Goal: Transaction & Acquisition: Download file/media

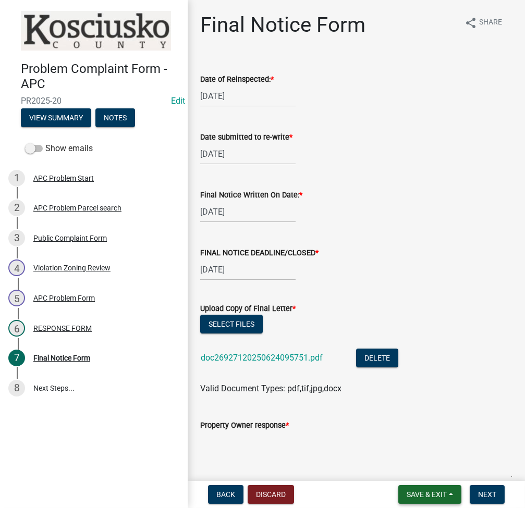
click at [420, 498] on span "Save & Exit" at bounding box center [427, 495] width 40 height 8
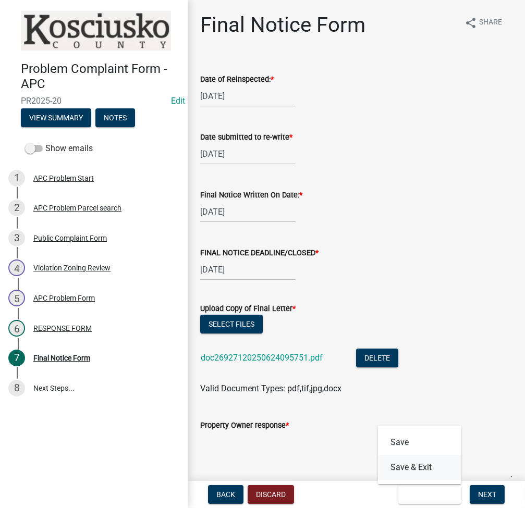
click at [421, 478] on button "Save & Exit" at bounding box center [419, 467] width 83 height 25
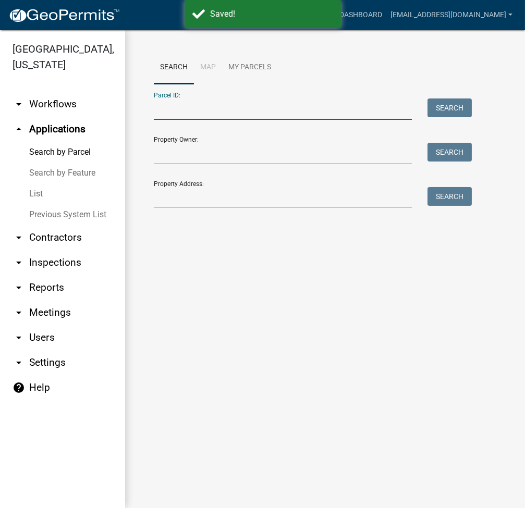
click at [168, 111] on input "Parcel ID:" at bounding box center [283, 109] width 258 height 21
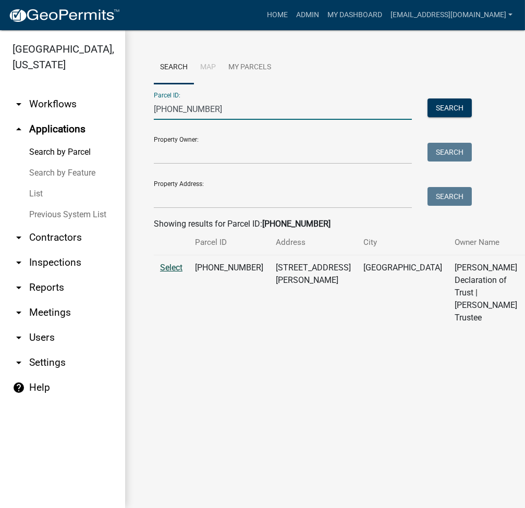
type input "[PHONE_NUMBER]"
click at [172, 273] on span "Select" at bounding box center [171, 268] width 22 height 10
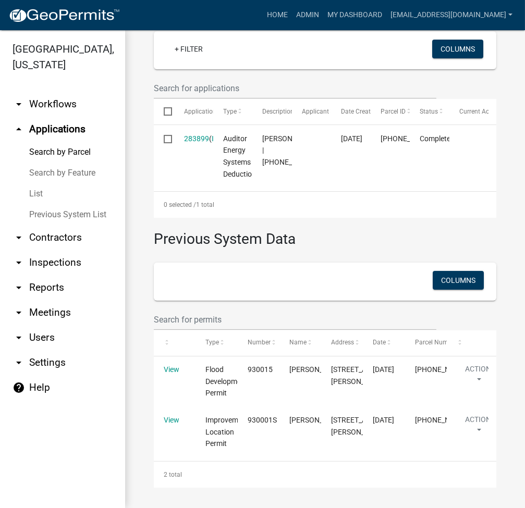
scroll to position [444, 0]
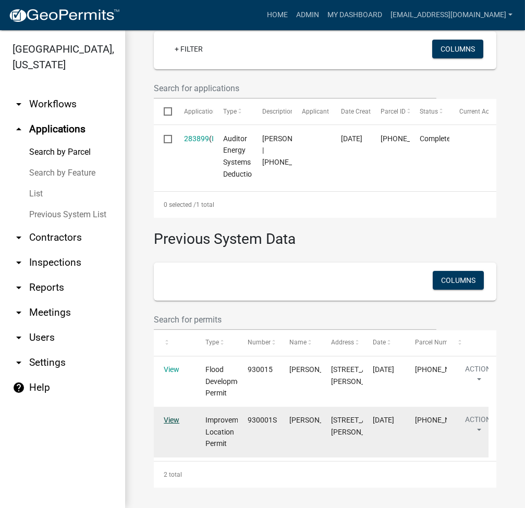
click at [166, 416] on link "View" at bounding box center [172, 420] width 16 height 8
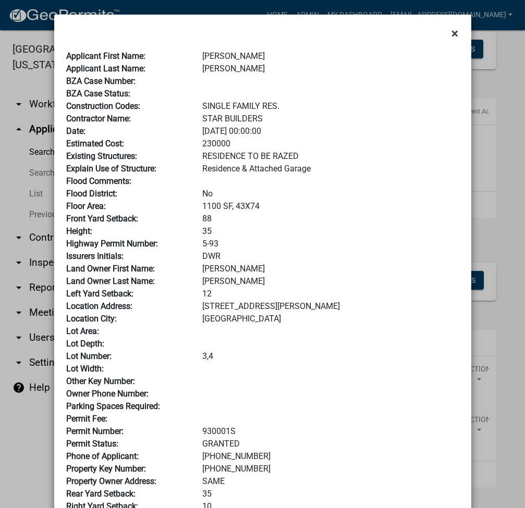
click at [454, 30] on span "×" at bounding box center [455, 33] width 7 height 15
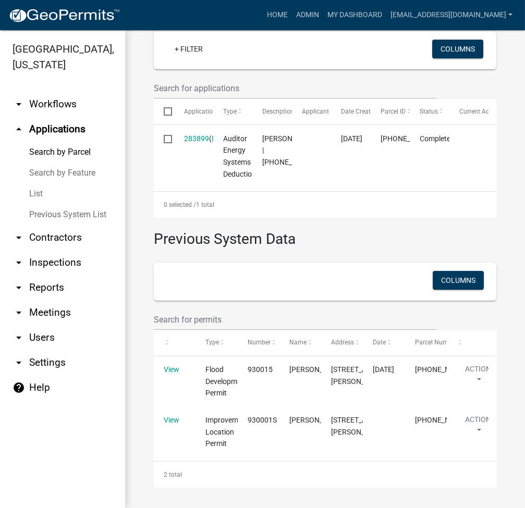
click at [292, 473] on div "2 total" at bounding box center [325, 475] width 343 height 26
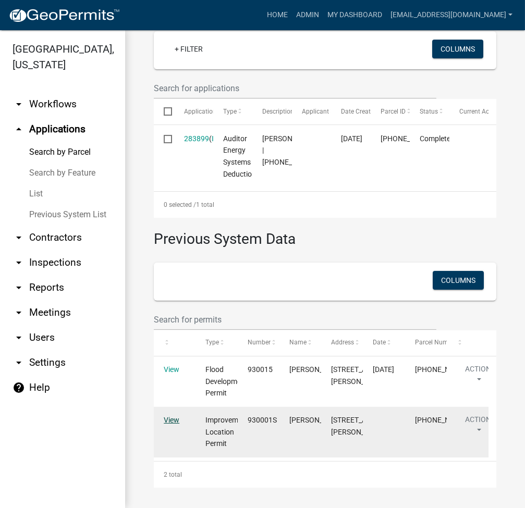
click at [178, 416] on link "View" at bounding box center [172, 420] width 16 height 8
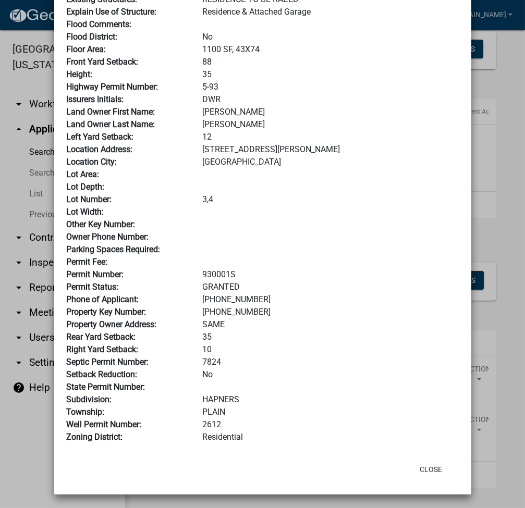
scroll to position [0, 0]
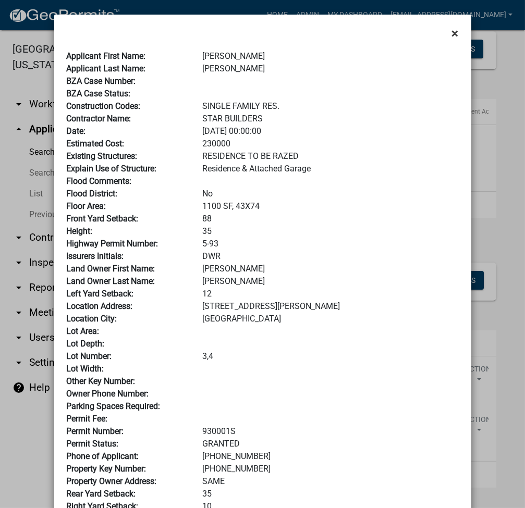
click at [453, 30] on span "×" at bounding box center [455, 33] width 7 height 15
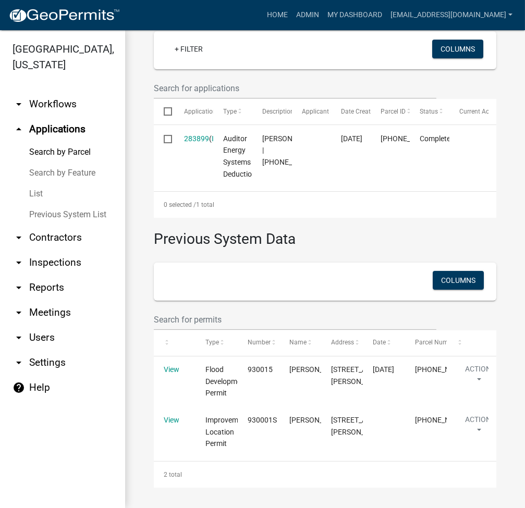
click at [34, 188] on link "List" at bounding box center [62, 194] width 125 height 21
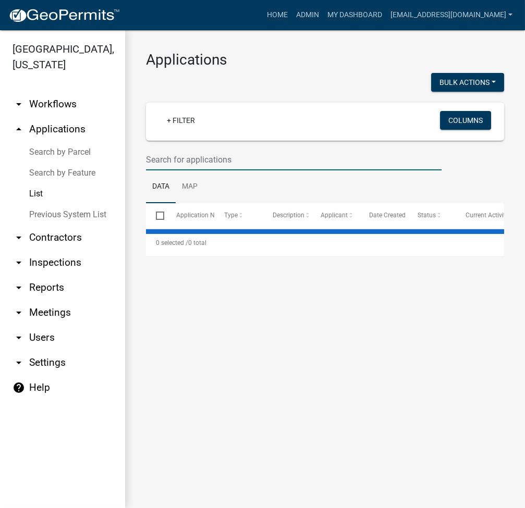
click at [199, 156] on input "text" at bounding box center [294, 159] width 296 height 21
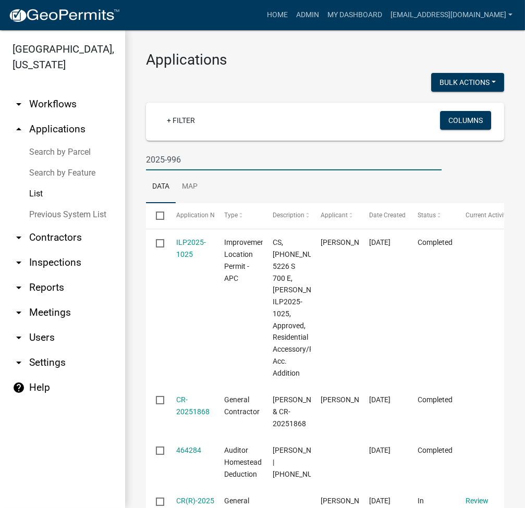
type input "2025-996"
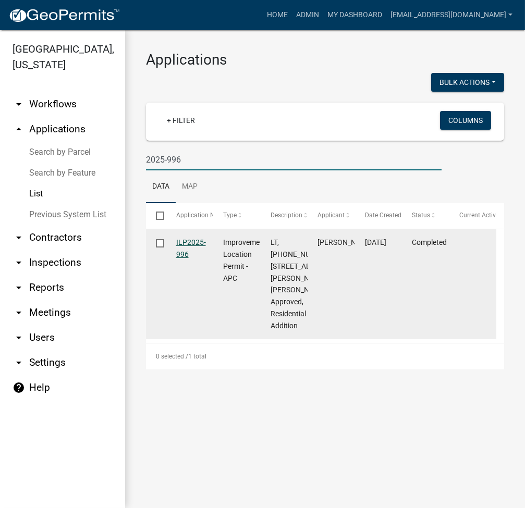
click at [189, 243] on link "ILP2025-996" at bounding box center [191, 248] width 30 height 20
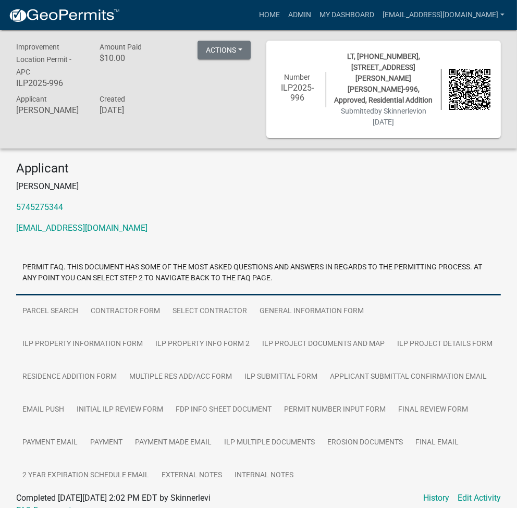
scroll to position [42, 0]
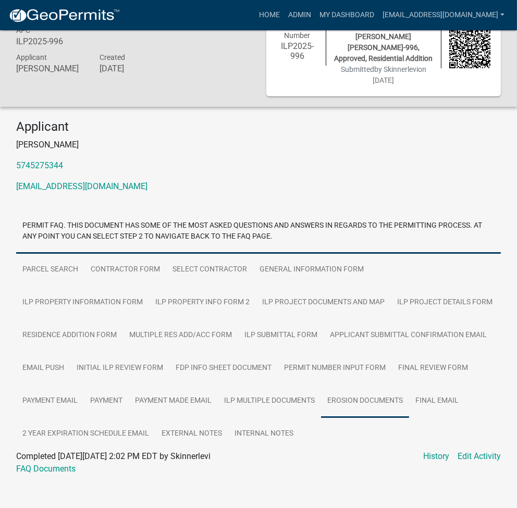
click at [321, 401] on link "Erosion Documents" at bounding box center [365, 401] width 88 height 33
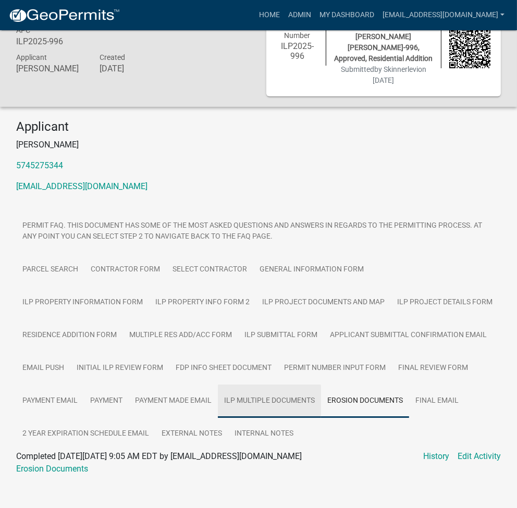
click at [218, 406] on link "ILP Multiple Documents" at bounding box center [269, 401] width 103 height 33
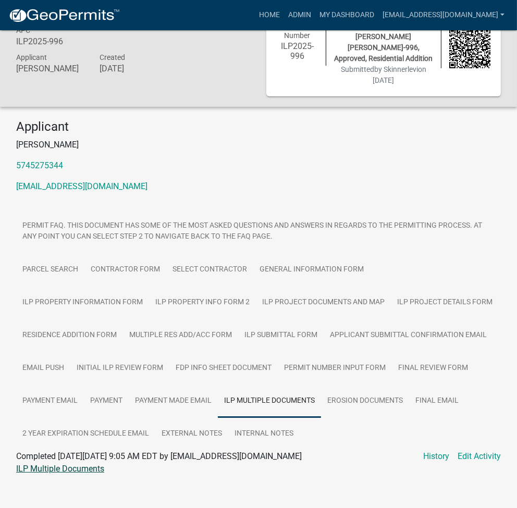
click at [81, 464] on link "ILP Multiple Documents" at bounding box center [60, 469] width 88 height 10
click at [316, 8] on link "Admin" at bounding box center [299, 15] width 31 height 20
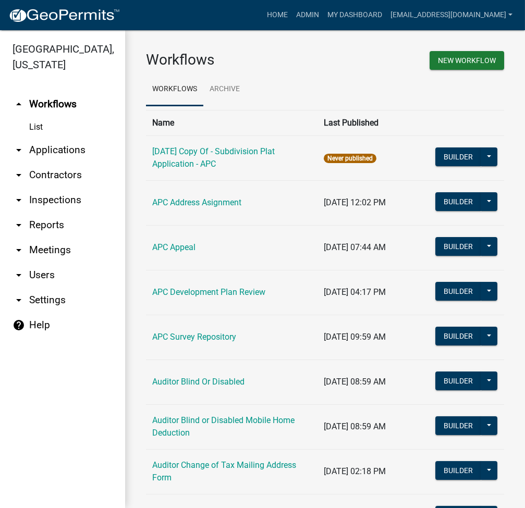
click at [53, 147] on link "arrow_drop_down Applications" at bounding box center [62, 150] width 125 height 25
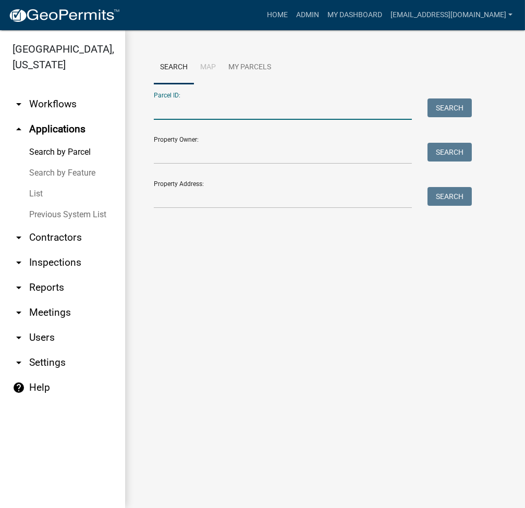
click at [189, 117] on input "Parcel ID:" at bounding box center [283, 109] width 258 height 21
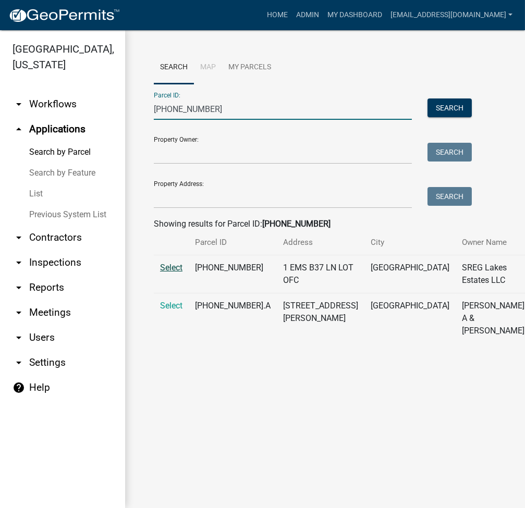
type input "[PHONE_NUMBER]"
click at [171, 273] on span "Select" at bounding box center [171, 268] width 22 height 10
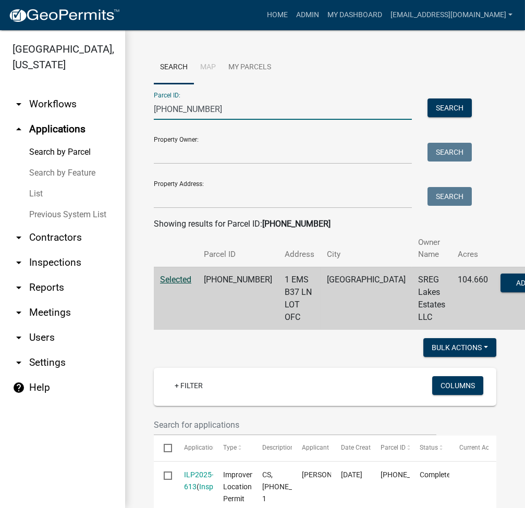
click at [236, 111] on input "[PHONE_NUMBER]" at bounding box center [283, 109] width 258 height 21
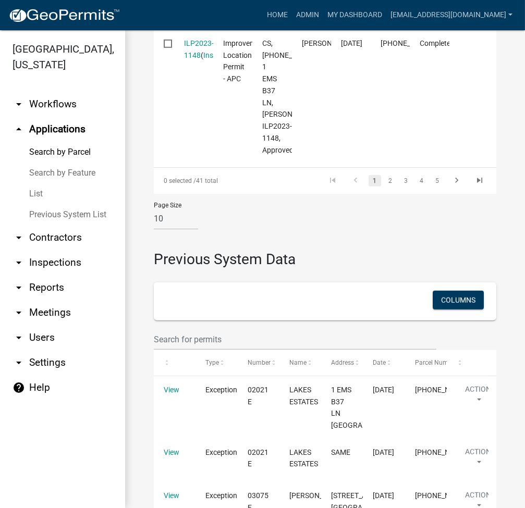
scroll to position [1252, 0]
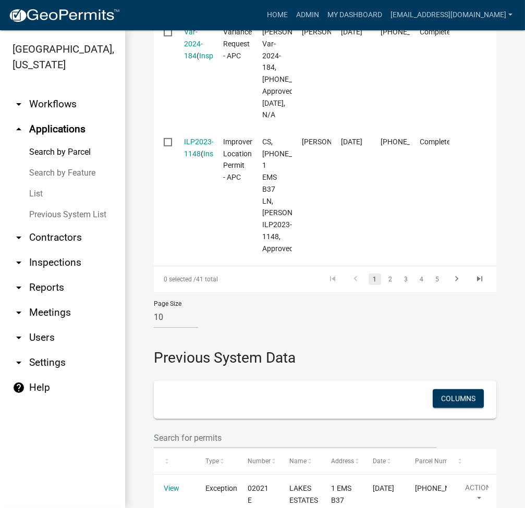
click at [50, 284] on link "arrow_drop_down Reports" at bounding box center [62, 287] width 125 height 25
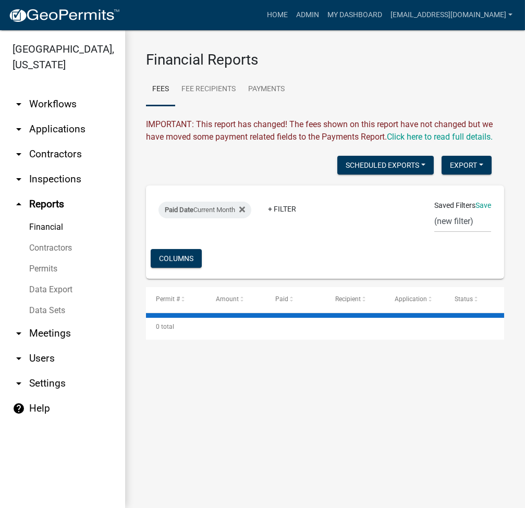
click at [59, 289] on link "Data Export" at bounding box center [62, 290] width 125 height 21
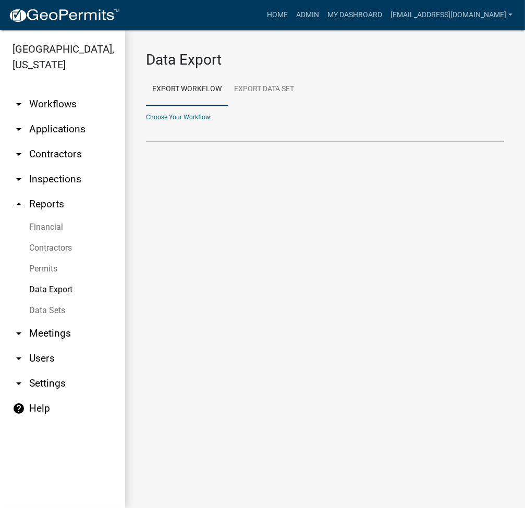
click at [280, 134] on select "Choose Your Workflow:" at bounding box center [325, 130] width 358 height 21
select select "29: Object"
click at [146, 120] on select "Problem Complaint Form - APC APC Address Asignment APC Appeal APC Development P…" at bounding box center [325, 130] width 358 height 21
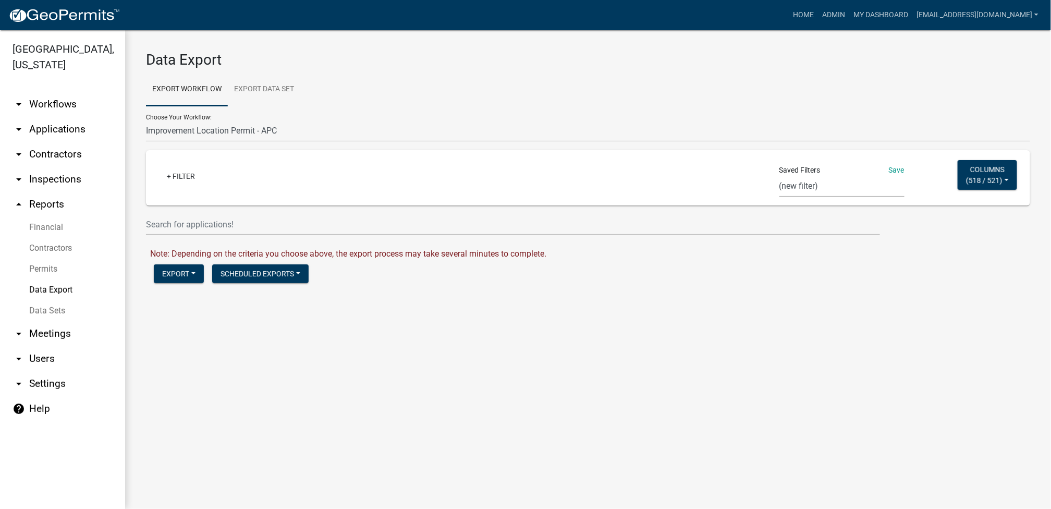
click at [525, 188] on select "Expired Permits ILP Public Review Report FDP EC Report Homestead Deductions Exc…" at bounding box center [842, 186] width 125 height 21
select select "17: 98ca3ebe-2bad-44fb-ac45-71a31e907474"
click at [525, 176] on select "Expired Permits ILP Public Review Report FDP EC Report Homestead Deductions Exc…" at bounding box center [842, 186] width 125 height 21
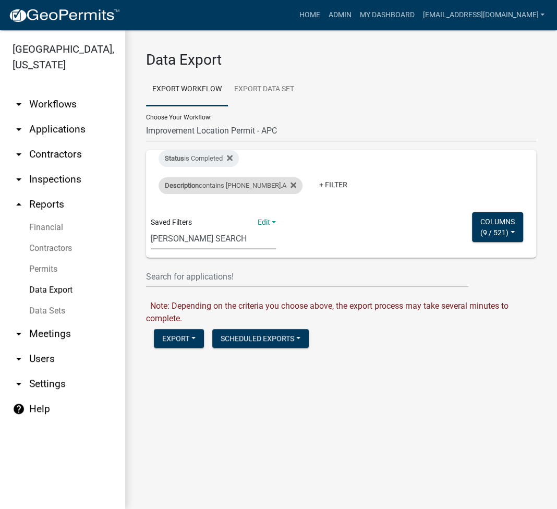
click at [302, 177] on div "Description contains [PHONE_NUMBER].A" at bounding box center [231, 185] width 144 height 17
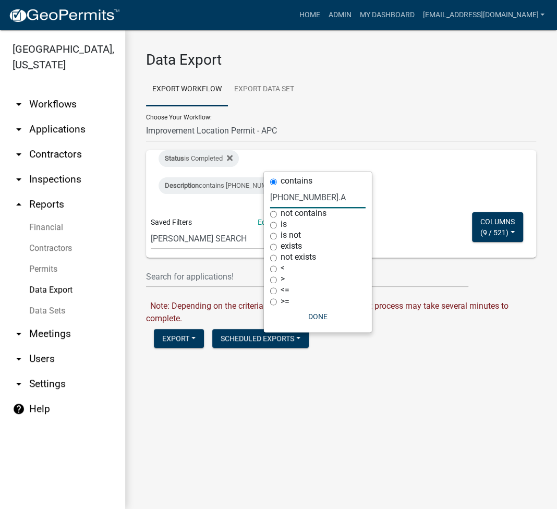
click at [307, 201] on input "[PHONE_NUMBER].A" at bounding box center [317, 197] width 95 height 21
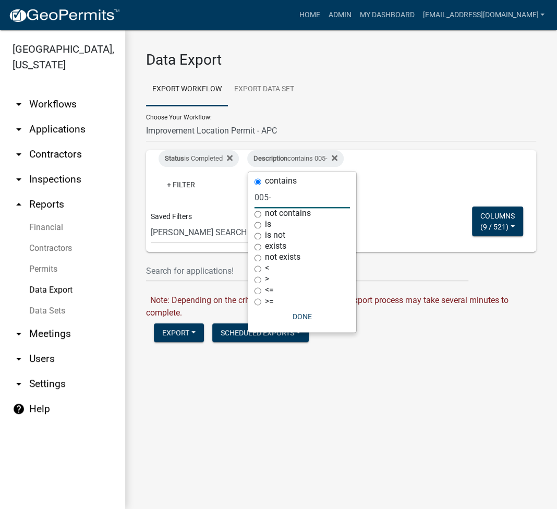
click at [290, 207] on input "005-" at bounding box center [302, 197] width 95 height 21
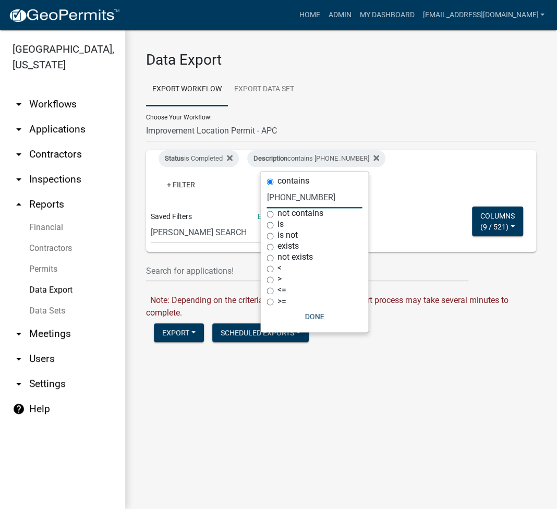
type input "[PHONE_NUMBER]"
click at [326, 310] on button "Done" at bounding box center [314, 316] width 95 height 19
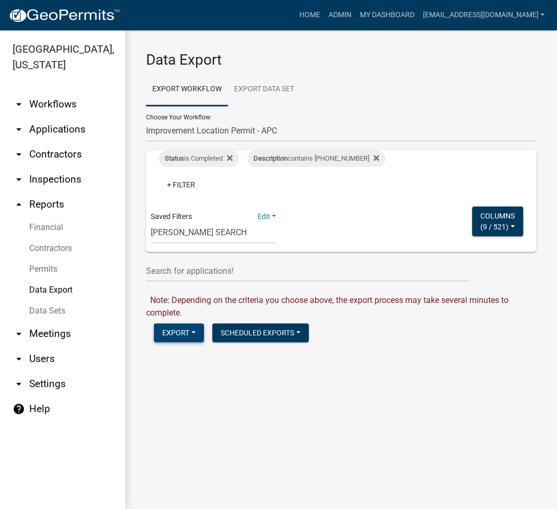
click at [164, 334] on button "Export" at bounding box center [179, 332] width 50 height 19
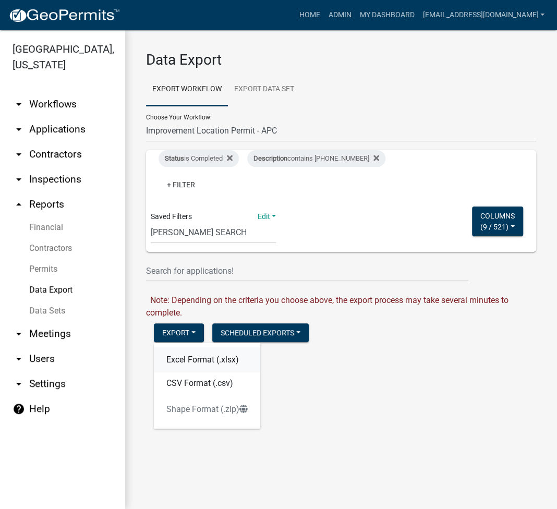
click at [186, 360] on button "Excel Format (.xlsx)" at bounding box center [207, 359] width 106 height 25
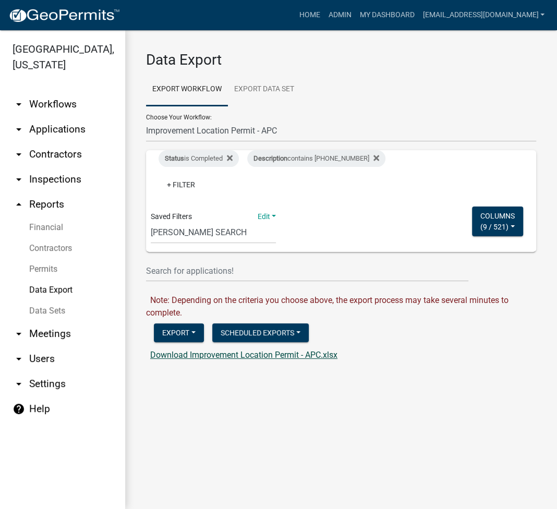
click at [228, 357] on link "Download Improvement Location Permit - APC.xlsx" at bounding box center [243, 355] width 187 height 10
